Goal: Check status: Check status

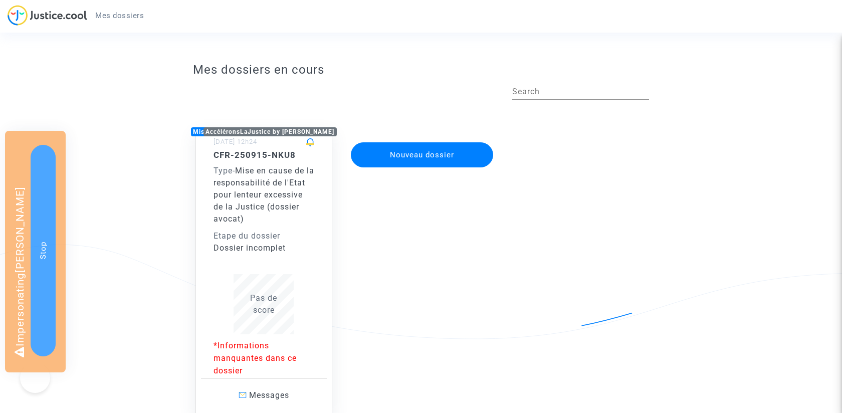
click at [259, 243] on div "Dossier incomplet" at bounding box center [263, 248] width 101 height 12
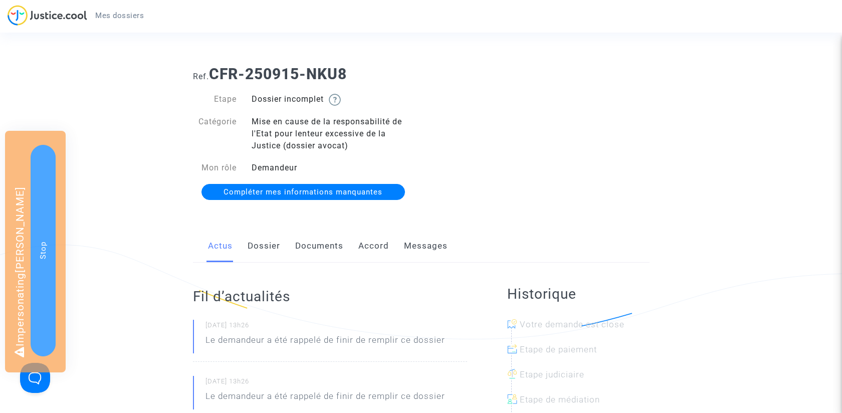
click at [263, 241] on link "Dossier" at bounding box center [264, 245] width 33 height 33
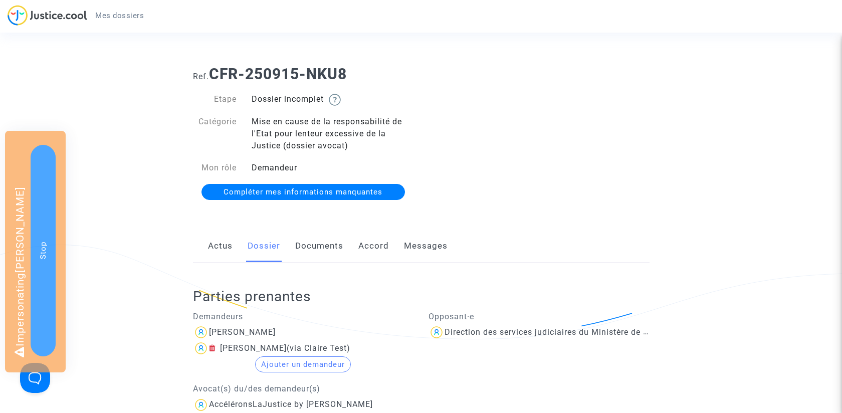
click at [422, 248] on link "Messages" at bounding box center [426, 245] width 44 height 33
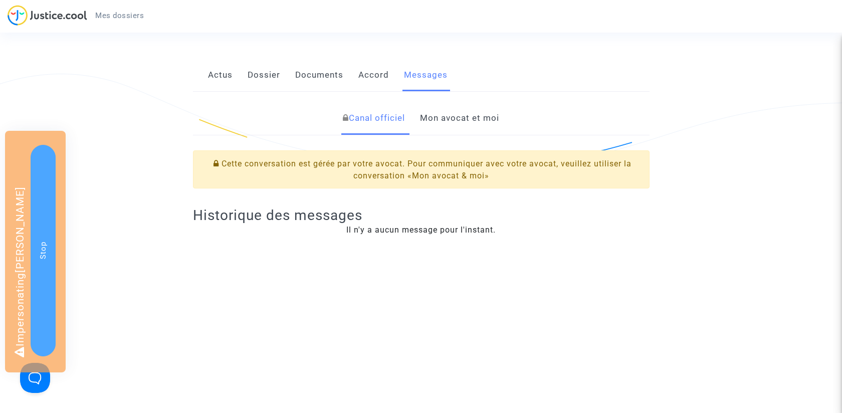
scroll to position [248, 0]
